Goal: Find contact information: Obtain details needed to contact an individual or organization

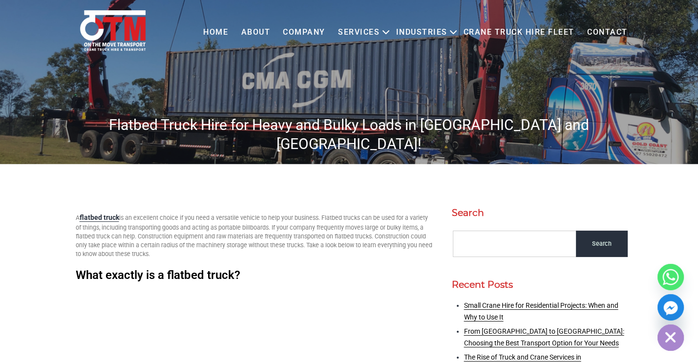
scroll to position [25, 0]
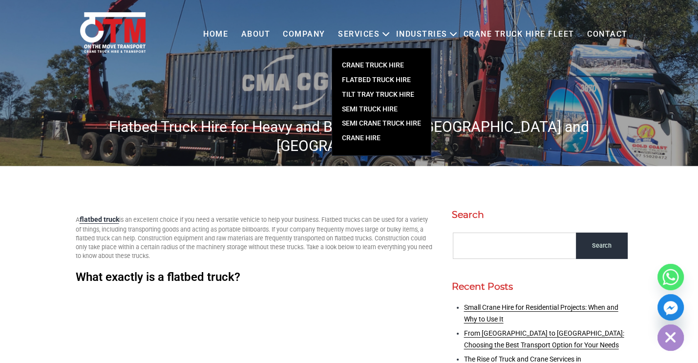
click at [376, 79] on link "FLATBED TRUCK HIRE" at bounding box center [381, 80] width 99 height 15
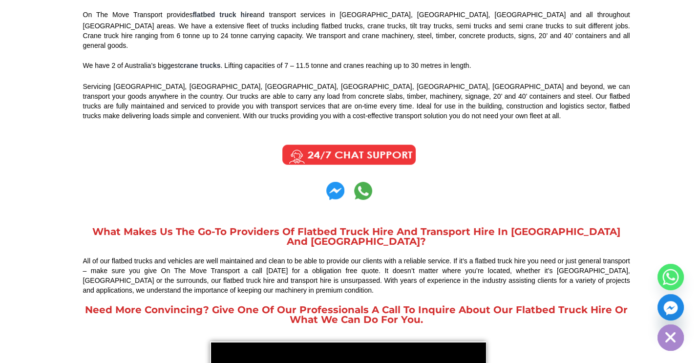
scroll to position [573, 0]
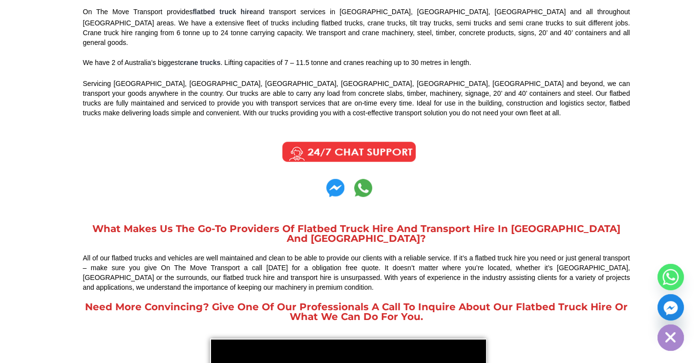
click at [357, 140] on img at bounding box center [349, 152] width 147 height 24
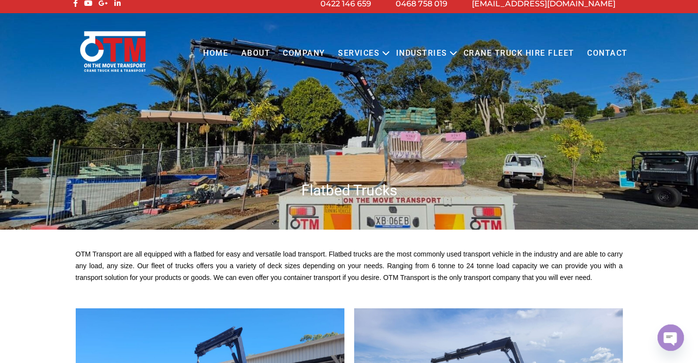
scroll to position [0, 0]
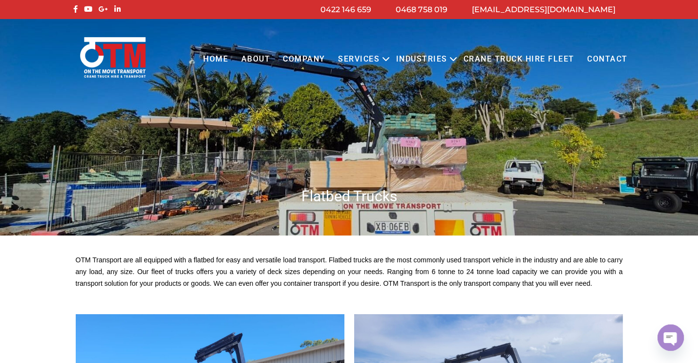
click at [603, 57] on link "Contact" at bounding box center [607, 59] width 53 height 27
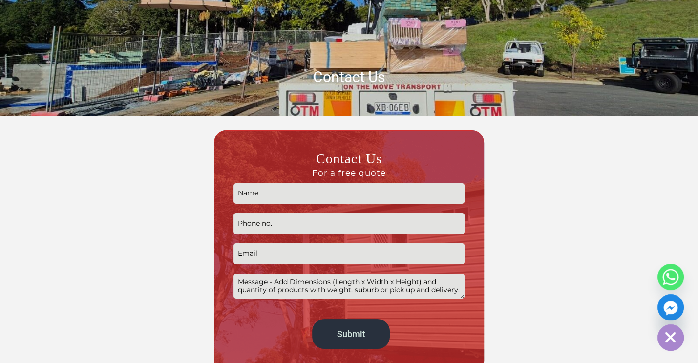
scroll to position [114, 0]
